Goal: Information Seeking & Learning: Learn about a topic

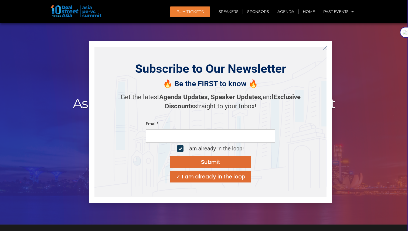
click at [203, 177] on div "✓ I am already in the loop" at bounding box center [210, 176] width 69 height 5
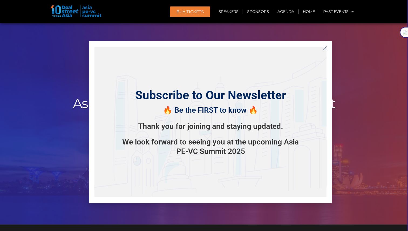
click at [325, 46] on icon "Close" at bounding box center [324, 48] width 5 height 5
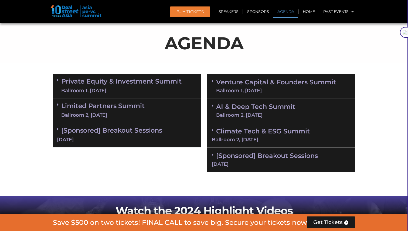
scroll to position [288, 0]
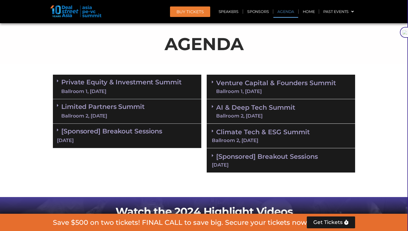
click at [126, 107] on link "Limited Partners [GEOGRAPHIC_DATA] 2, [DATE]" at bounding box center [102, 111] width 83 height 16
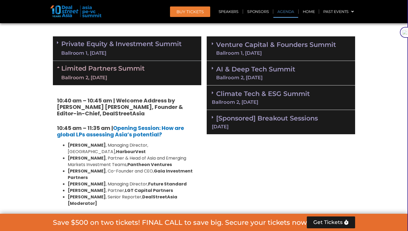
scroll to position [327, 0]
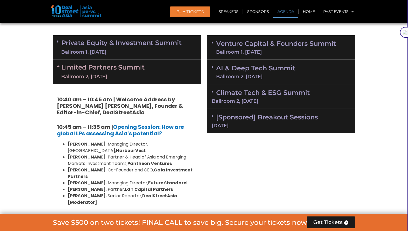
click at [146, 148] on strong "HarbourVest" at bounding box center [131, 151] width 30 height 6
copy strong "HarbourVest"
drag, startPoint x: 110, startPoint y: 157, endPoint x: 151, endPoint y: 157, distance: 41.0
click at [152, 160] on strong "Pantheon Ventures" at bounding box center [149, 163] width 45 height 6
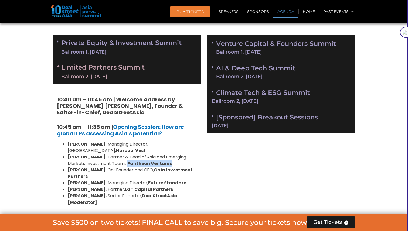
copy strong "Pantheon Ventures"
drag, startPoint x: 143, startPoint y: 163, endPoint x: 143, endPoint y: 168, distance: 4.9
click at [143, 168] on li "[PERSON_NAME] , Co-Founder and CEO, Gaia Investment Partners" at bounding box center [132, 173] width 129 height 13
copy strong "Gaia Investment Partners"
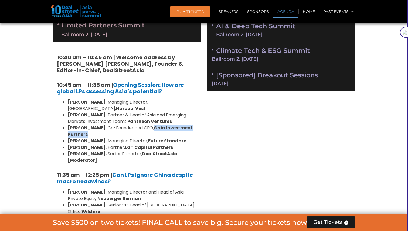
scroll to position [374, 0]
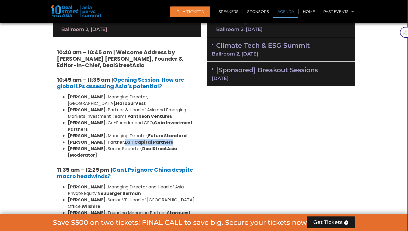
drag, startPoint x: 115, startPoint y: 136, endPoint x: 160, endPoint y: 135, distance: 44.5
click at [160, 139] on strong "LGT Capital Partners" at bounding box center [149, 142] width 48 height 6
copy strong "LGT Capital Partners"
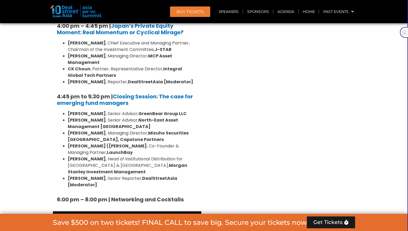
scroll to position [814, 0]
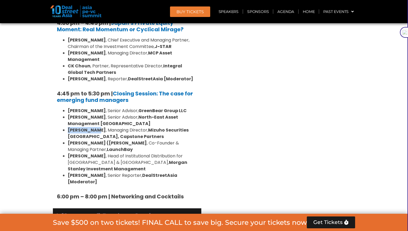
drag, startPoint x: 69, startPoint y: 97, endPoint x: 93, endPoint y: 98, distance: 24.0
click at [93, 127] on strong "[PERSON_NAME]" at bounding box center [87, 130] width 38 height 6
copy strong "[PERSON_NAME]"
